Goal: Find specific page/section

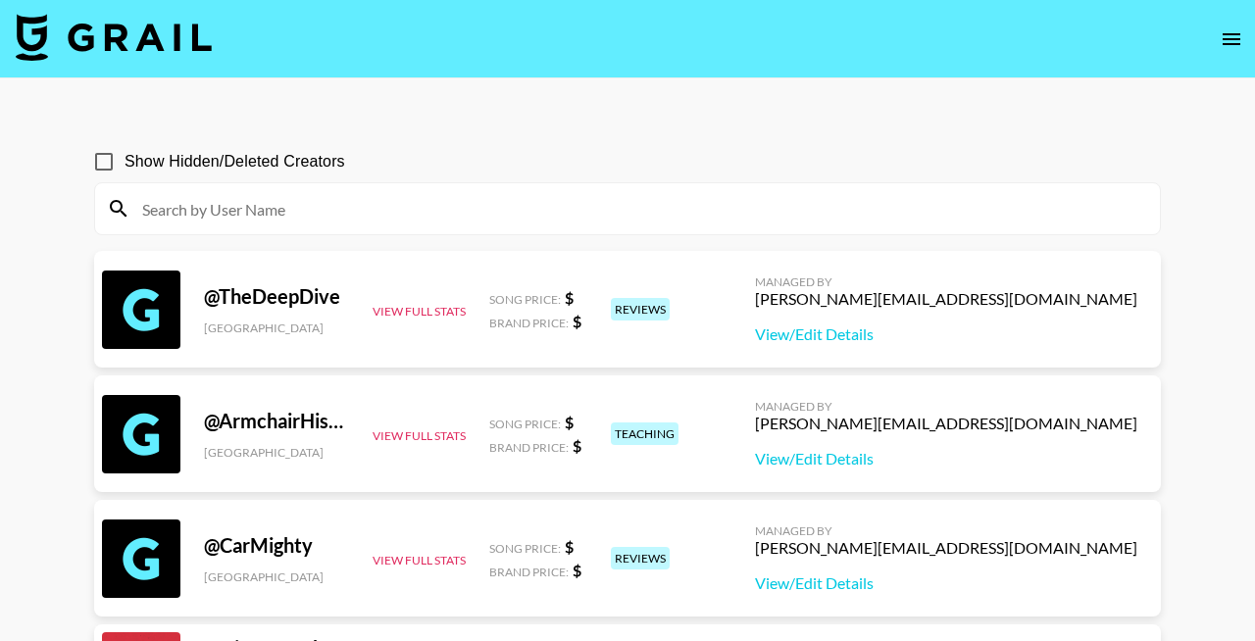
click at [286, 210] on input at bounding box center [639, 208] width 1018 height 31
click at [207, 214] on input at bounding box center [639, 208] width 1018 height 31
click at [284, 202] on input at bounding box center [639, 208] width 1018 height 31
paste input "janis_dropin"
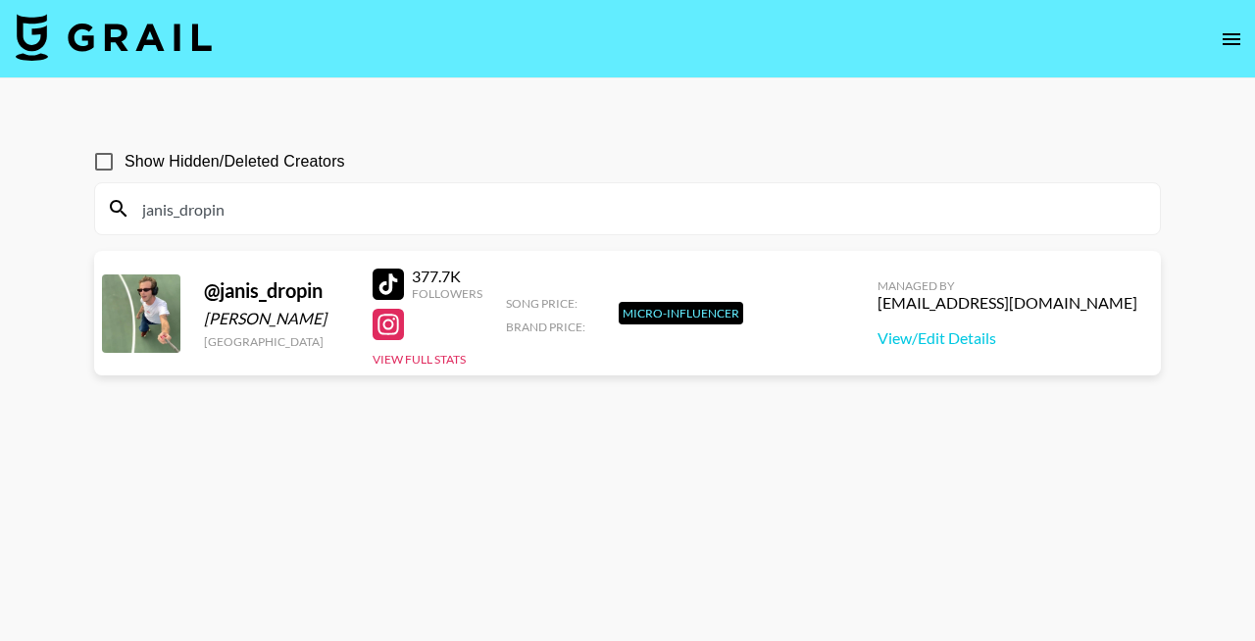
type input "janis_dropin"
click at [283, 166] on span "Show Hidden/Deleted Creators" at bounding box center [235, 162] width 221 height 24
click at [125, 166] on input "Show Hidden/Deleted Creators" at bounding box center [103, 161] width 41 height 41
checkbox input "true"
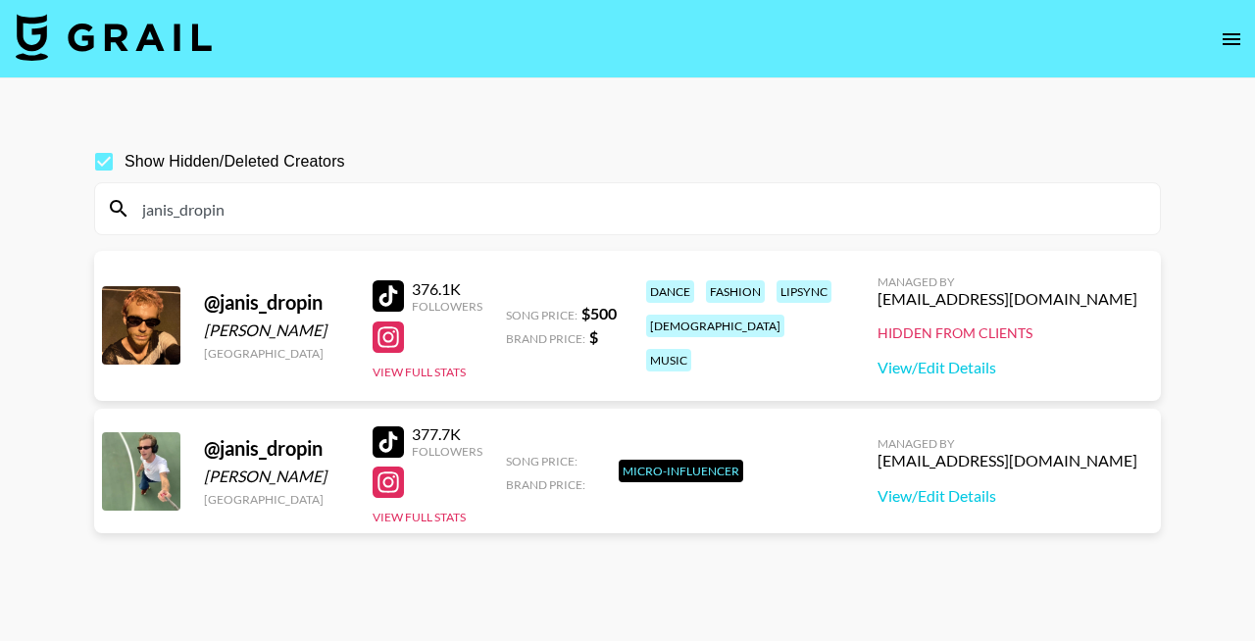
click at [360, 78] on main "Show Hidden/Deleted Creators janis_dropin @ janis_dropin [PERSON_NAME] [GEOGRAP…" at bounding box center [627, 367] width 1255 height 579
click at [307, 213] on input "janis_dropin" at bounding box center [639, 208] width 1018 height 31
paste input "heyitstarah"
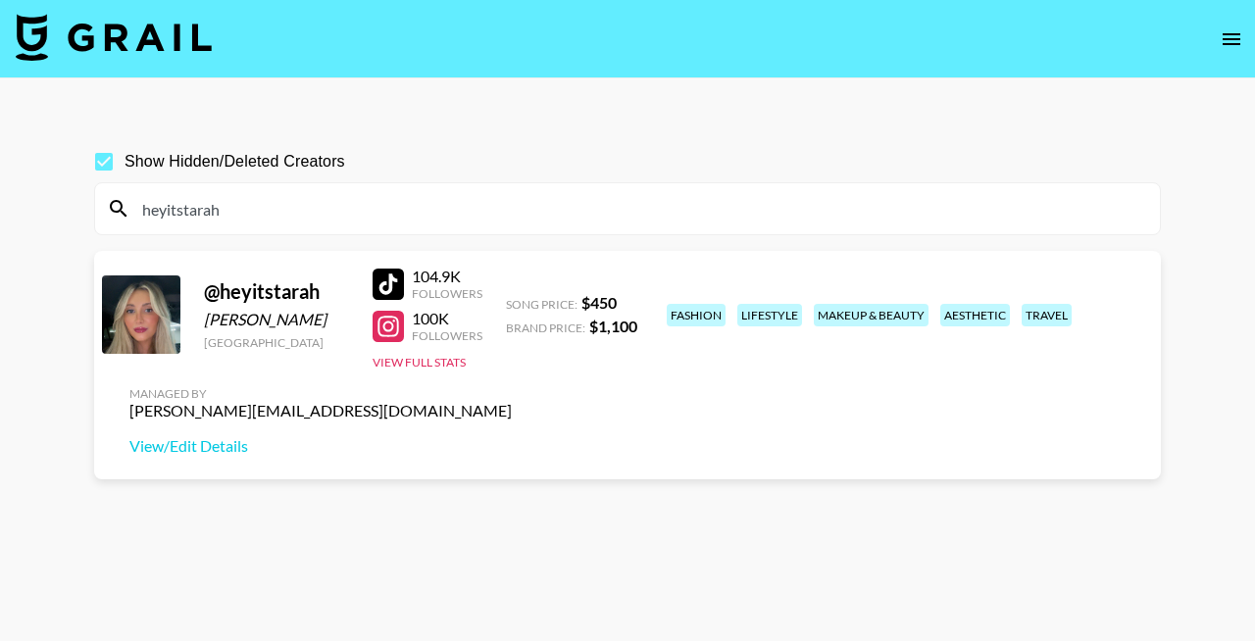
type input "heyitstarah"
